Goal: Find contact information: Find contact information

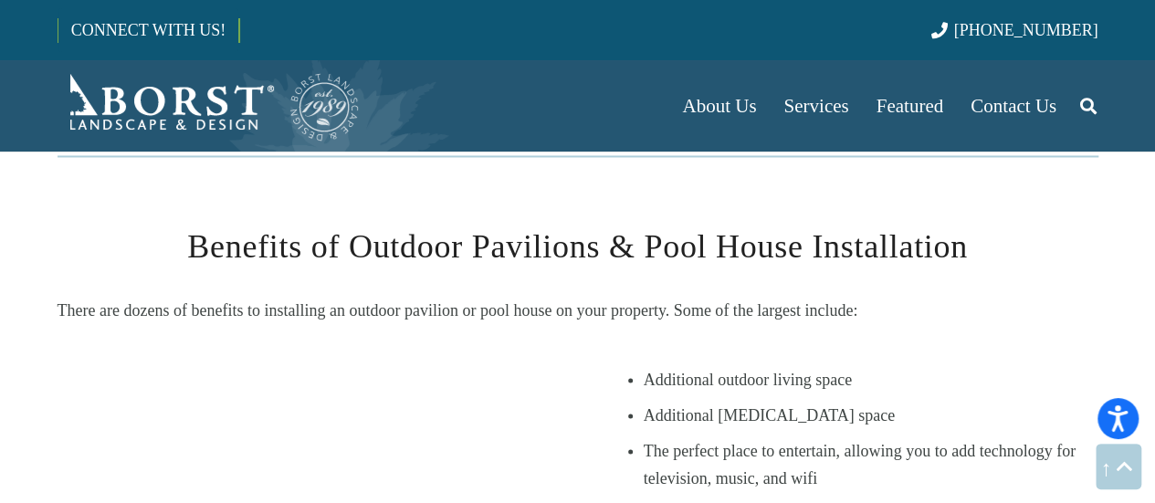
scroll to position [1918, 0]
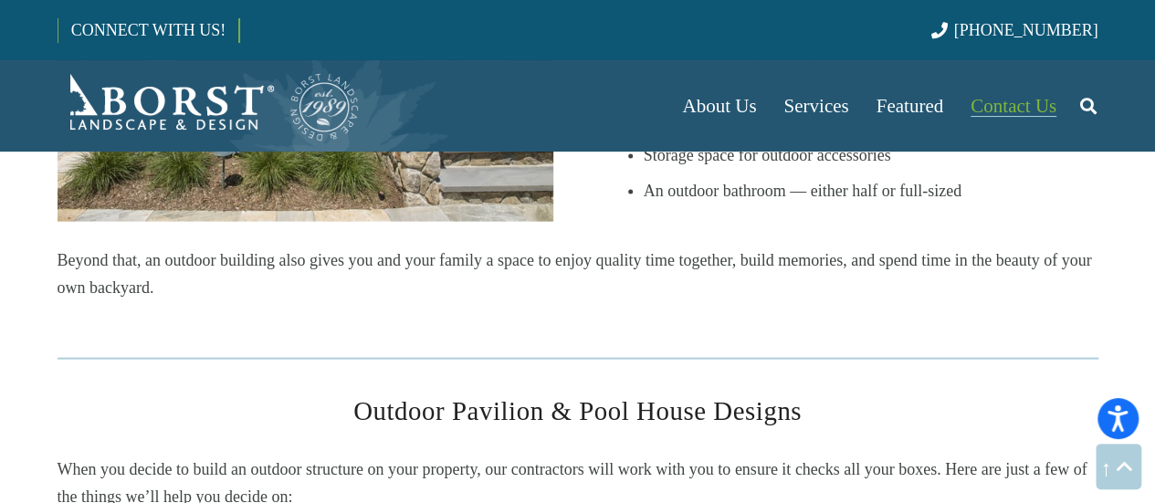
click at [999, 83] on link "Contact Us" at bounding box center [1013, 105] width 113 height 91
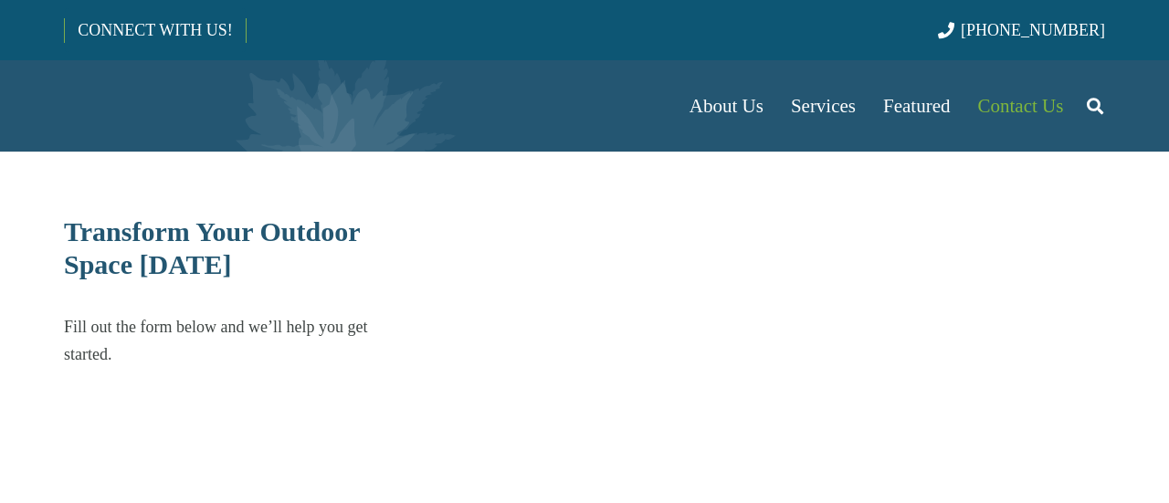
select select "******"
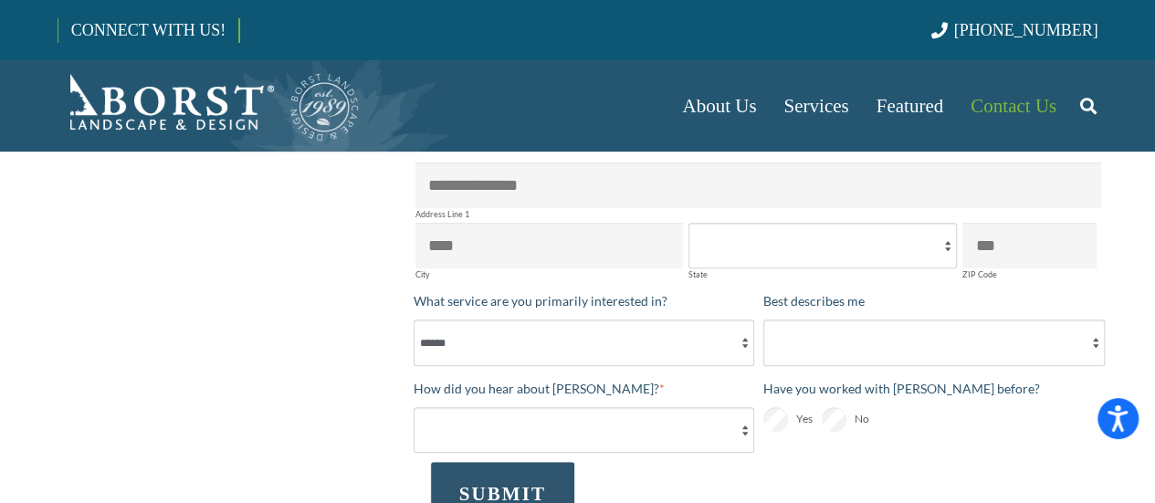
scroll to position [431, 0]
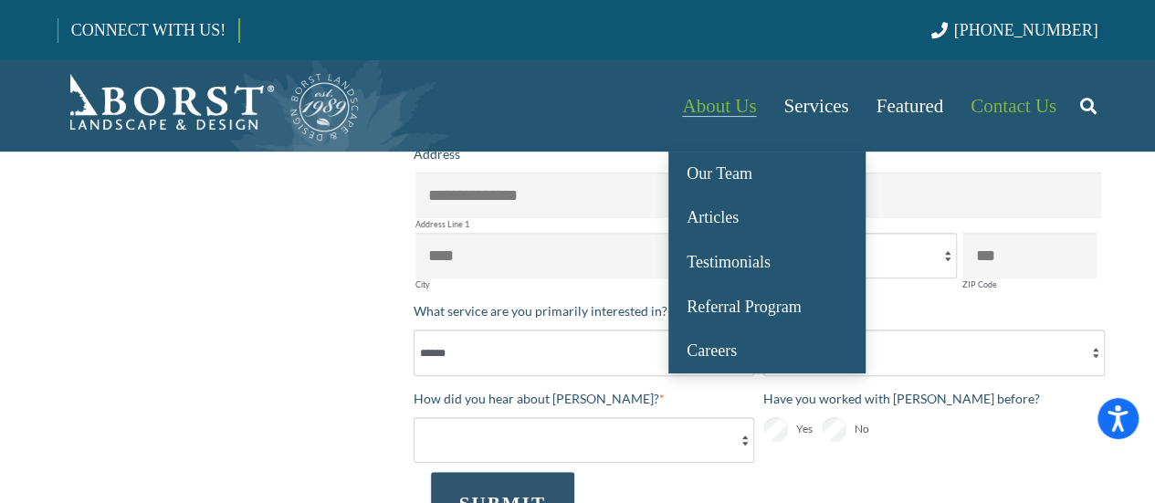
click at [696, 127] on link "About Us" at bounding box center [718, 105] width 101 height 91
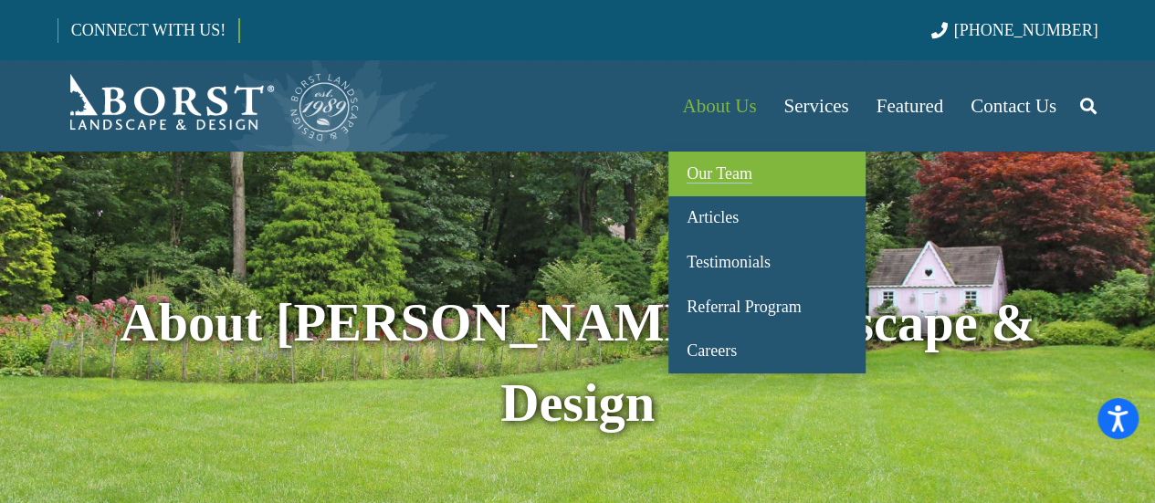
click at [711, 169] on span "Our Team" at bounding box center [720, 173] width 66 height 18
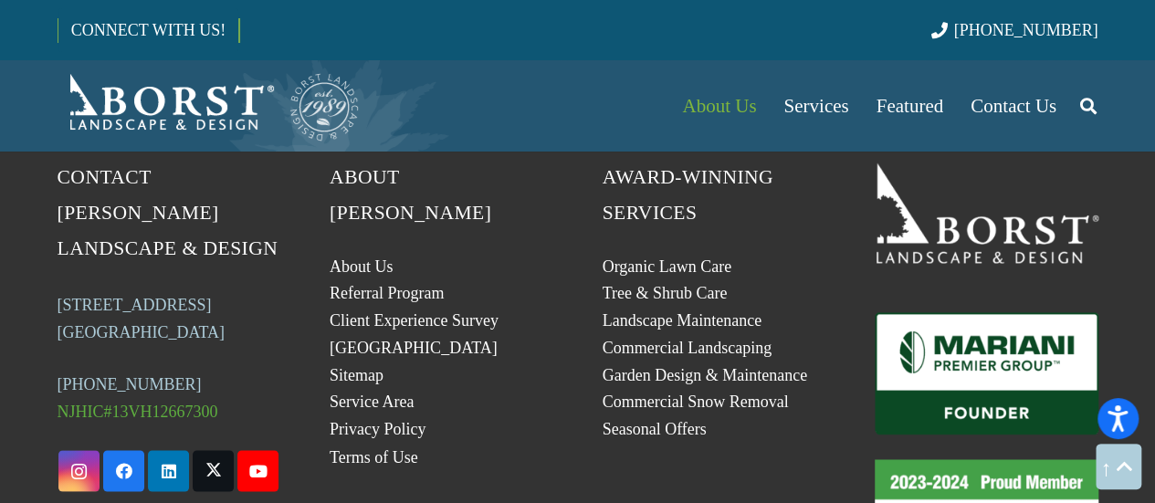
scroll to position [7989, 0]
